Goal: Information Seeking & Learning: Learn about a topic

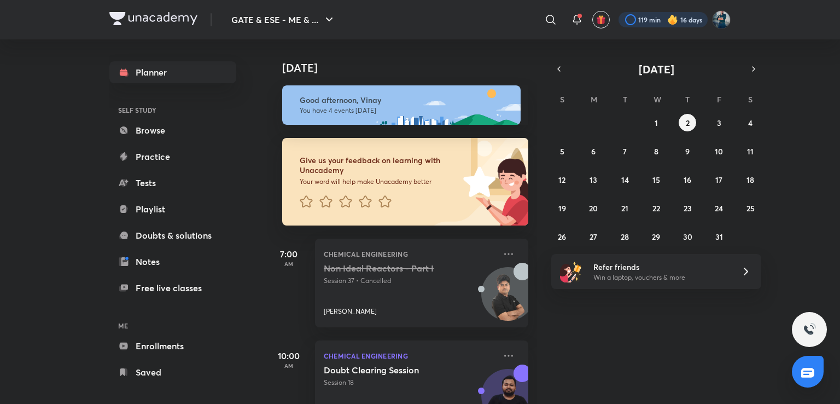
click at [643, 20] on div at bounding box center [663, 19] width 89 height 15
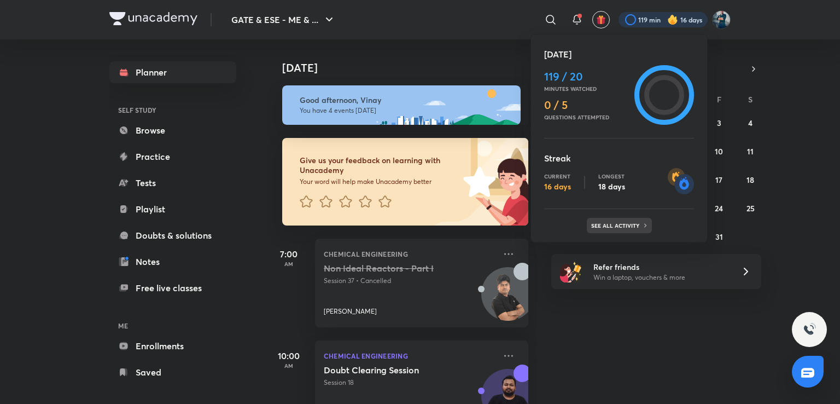
click at [608, 222] on p "See all activity" at bounding box center [616, 225] width 51 height 7
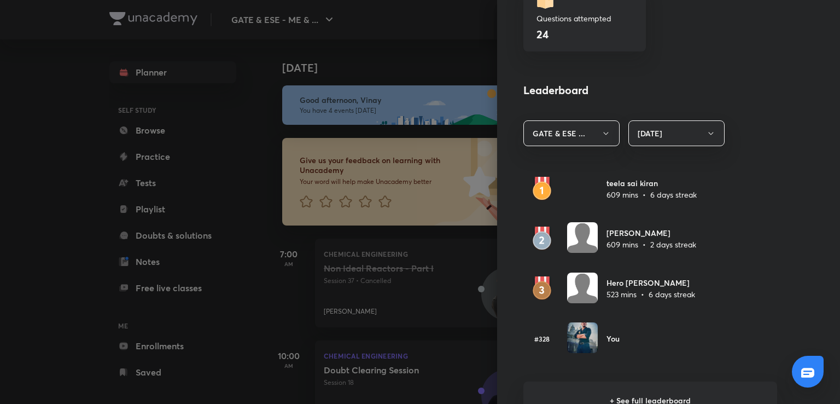
scroll to position [547, 0]
click at [604, 389] on h6 "+ See full leaderboard" at bounding box center [651, 400] width 254 height 38
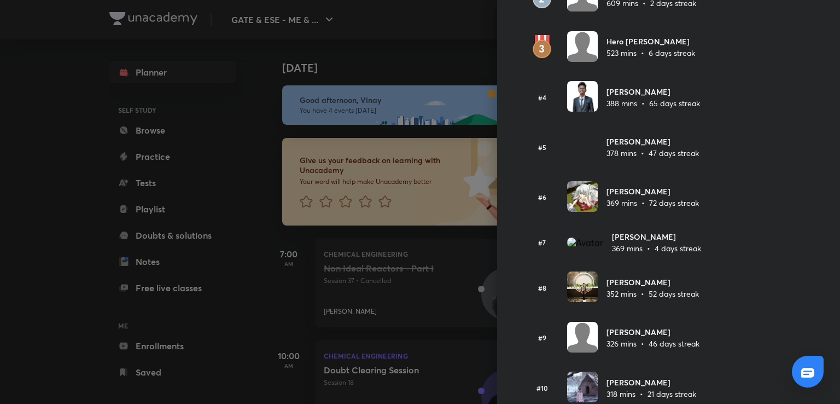
scroll to position [0, 0]
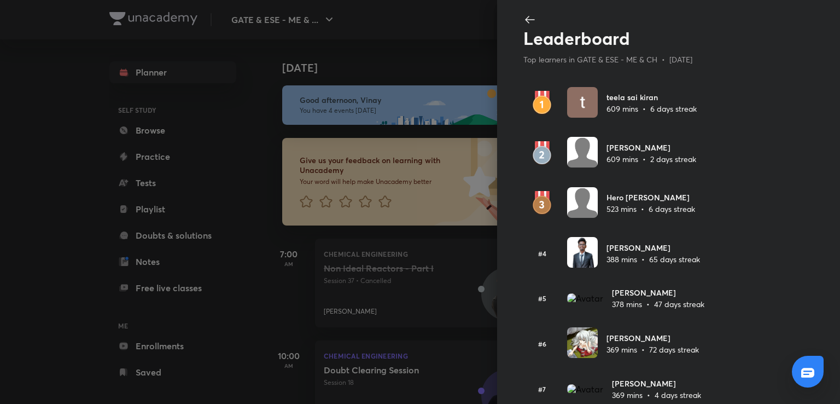
click at [471, 41] on div at bounding box center [420, 202] width 840 height 404
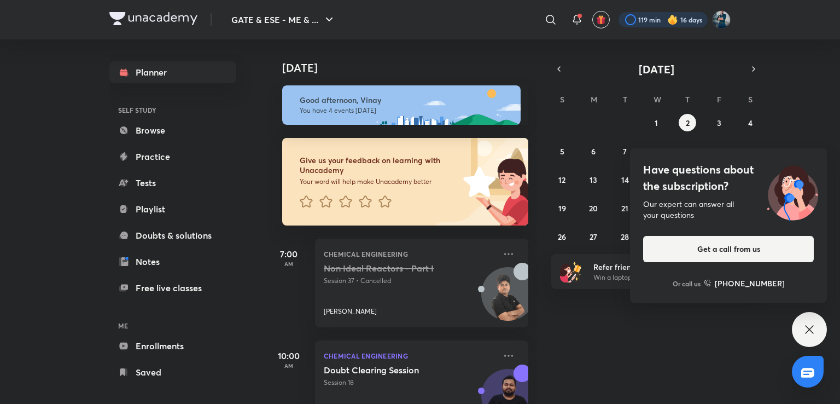
click at [651, 20] on div at bounding box center [663, 19] width 89 height 15
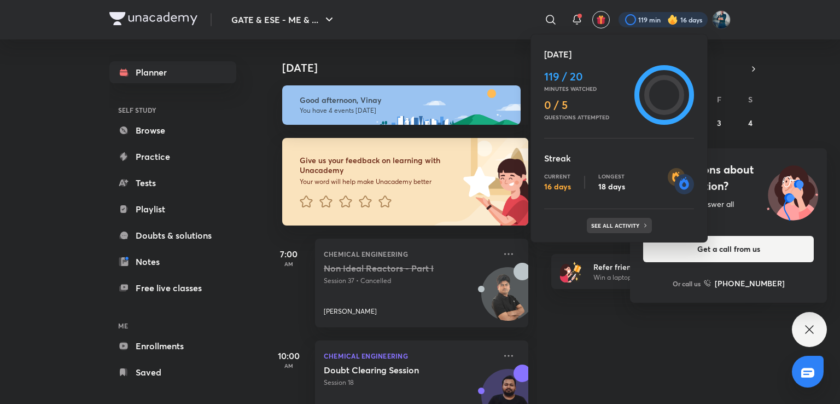
click at [611, 229] on div "See all activity" at bounding box center [619, 225] width 65 height 15
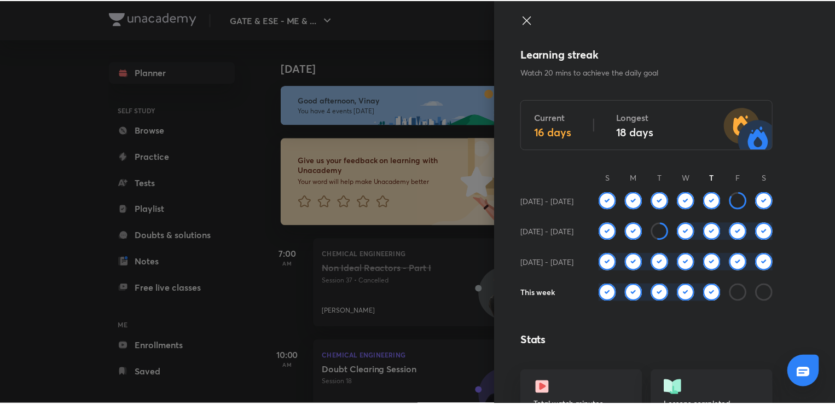
scroll to position [236, 0]
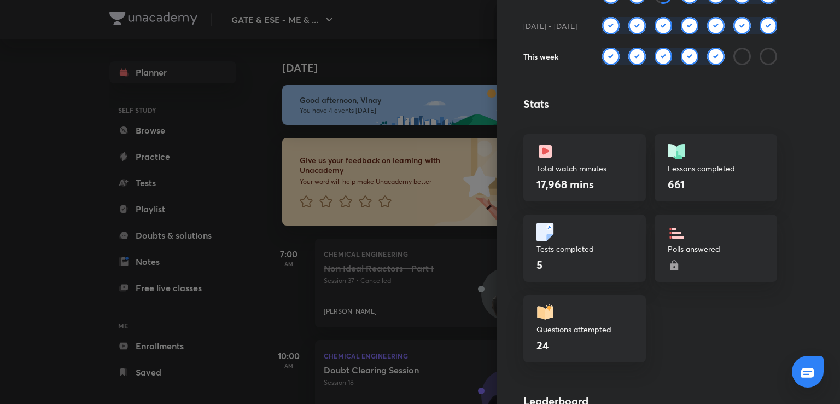
click at [456, 30] on div at bounding box center [420, 202] width 840 height 404
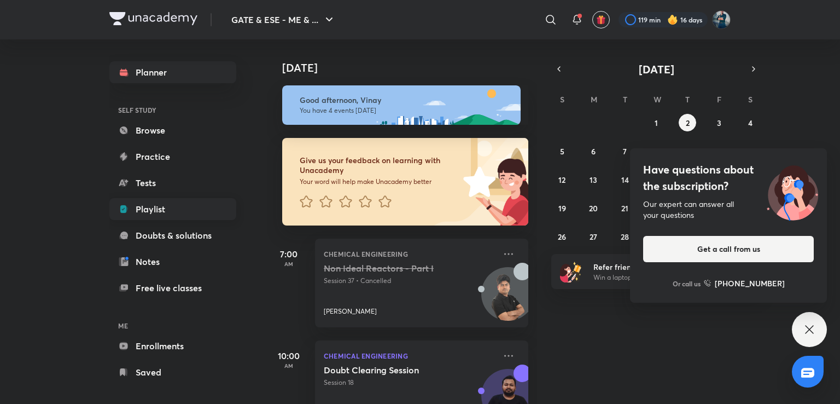
click at [158, 211] on link "Playlist" at bounding box center [172, 209] width 127 height 22
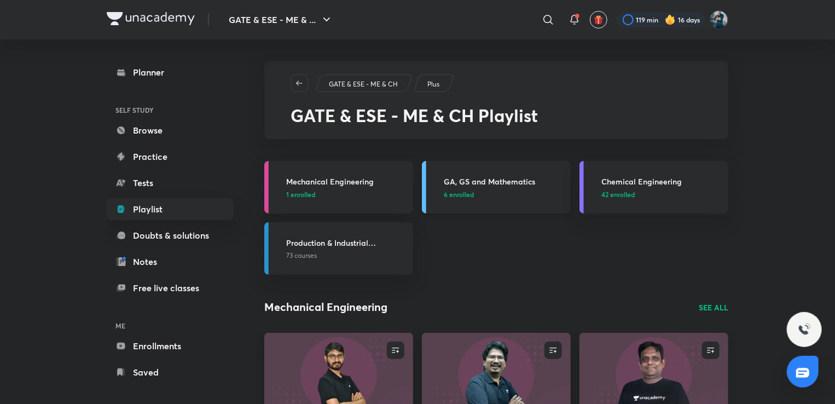
click at [491, 182] on h3 "GA, GS and Mathematics" at bounding box center [504, 181] width 120 height 11
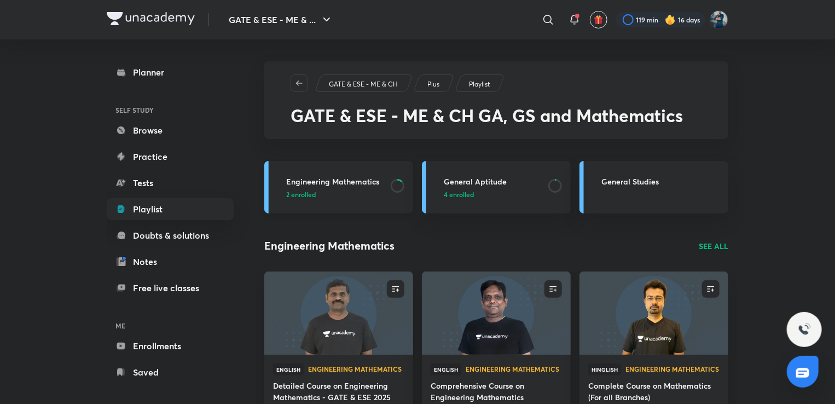
click at [363, 179] on h3 "Engineering Mathematics" at bounding box center [335, 181] width 98 height 11
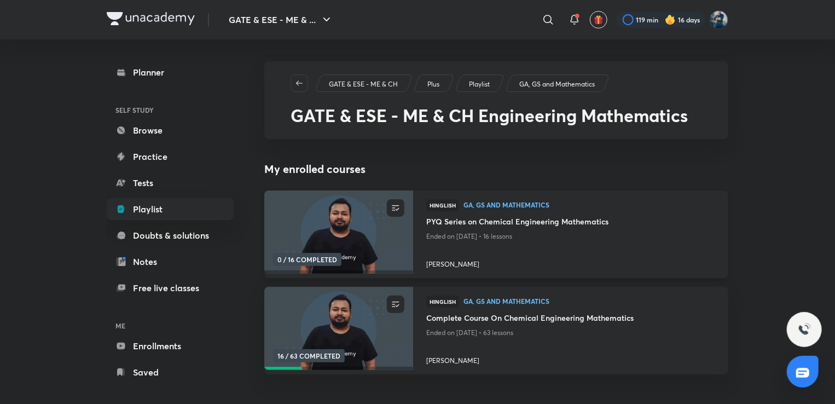
scroll to position [101, 0]
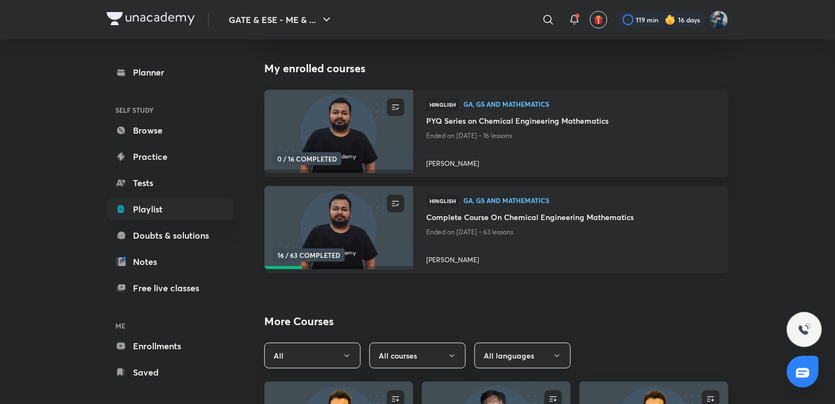
click at [500, 219] on h4 "Complete Course On Chemical Engineering Mathematics" at bounding box center [570, 218] width 289 height 14
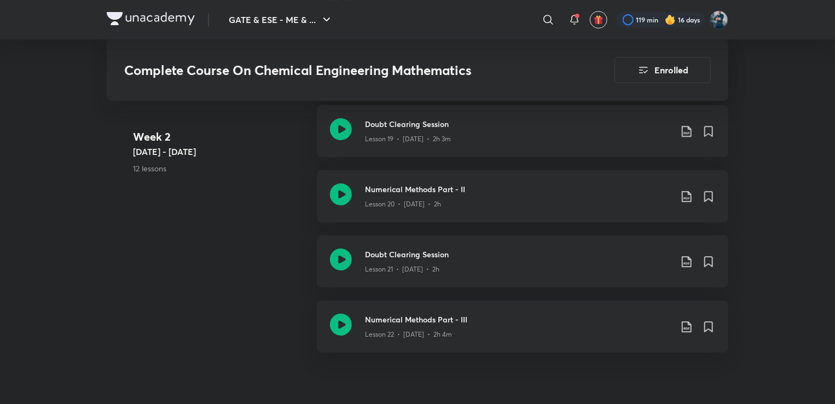
scroll to position [1908, 0]
click at [413, 257] on h3 "Doubt Clearing Session" at bounding box center [518, 253] width 306 height 11
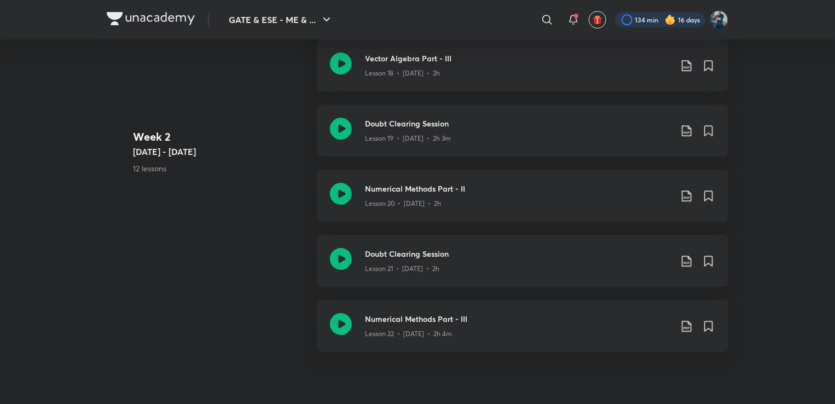
click at [652, 22] on div at bounding box center [660, 19] width 90 height 15
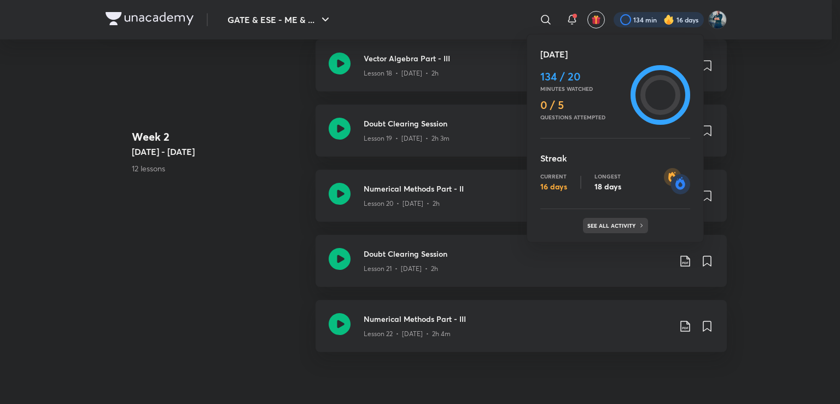
click at [625, 223] on p "See all activity" at bounding box center [613, 225] width 51 height 7
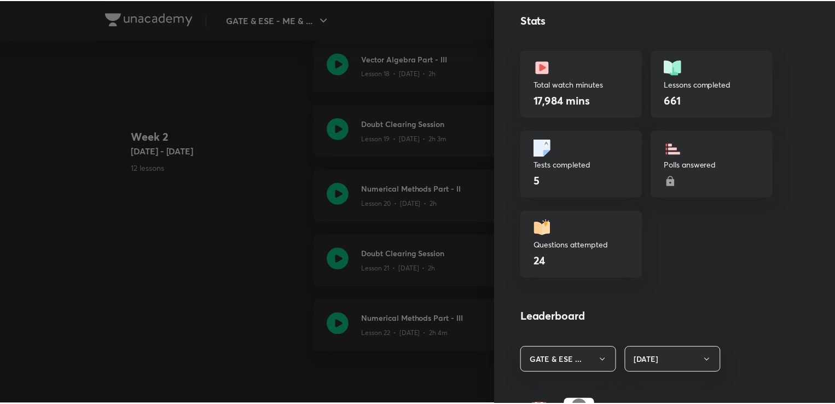
scroll to position [193, 0]
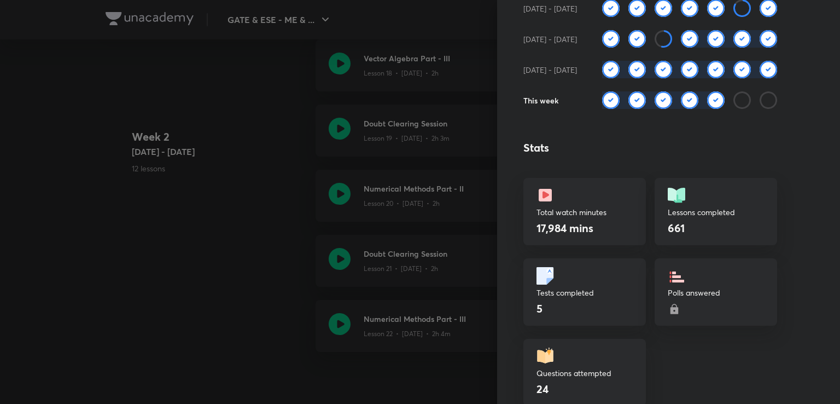
click at [409, 26] on div at bounding box center [420, 202] width 840 height 404
